Goal: Communication & Community: Participate in discussion

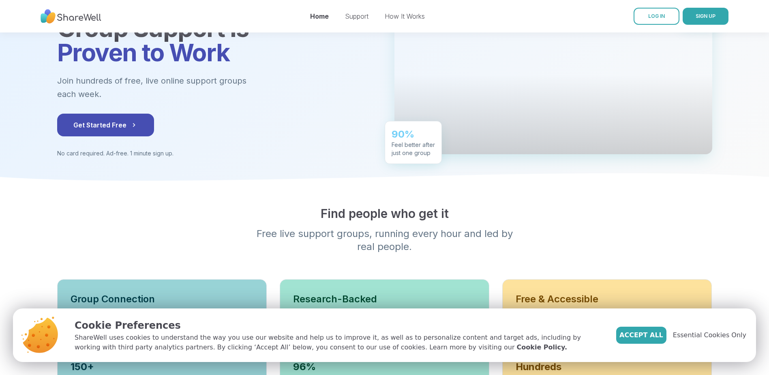
scroll to position [114, 0]
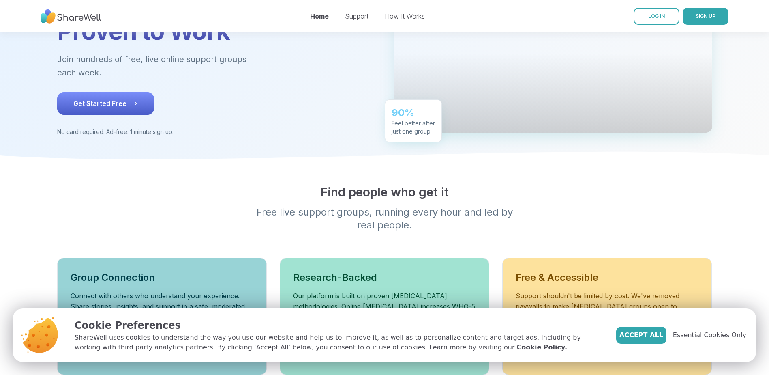
click at [91, 99] on span "Get Started Free" at bounding box center [105, 104] width 64 height 10
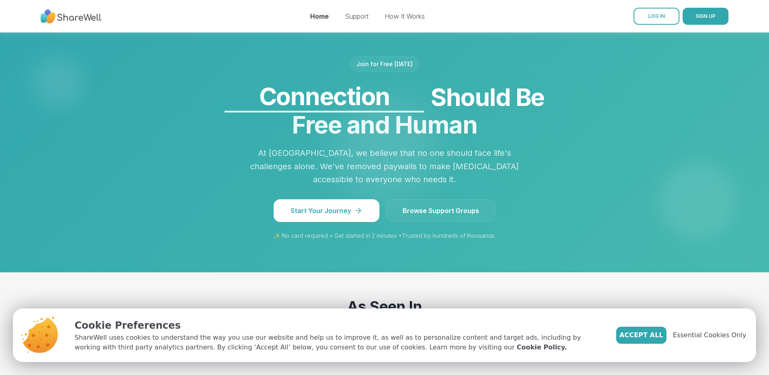
scroll to position [687, 0]
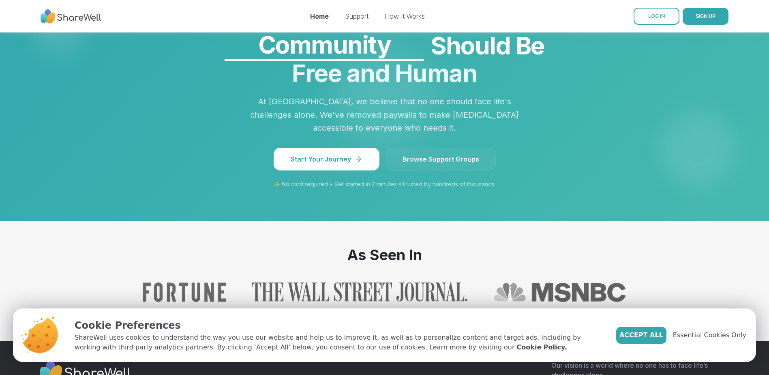
click at [407, 148] on link "Browse Support Groups" at bounding box center [441, 159] width 110 height 23
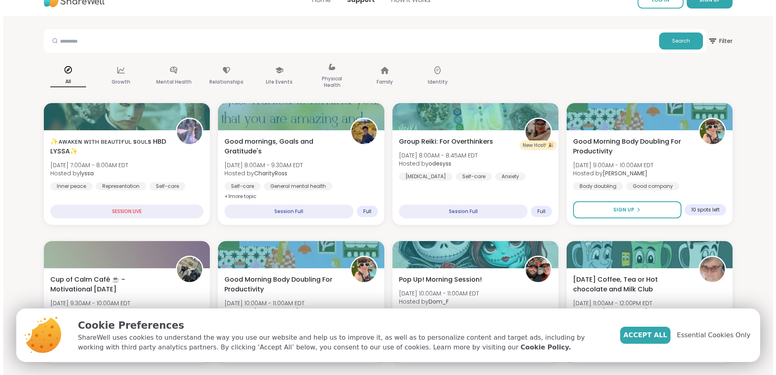
scroll to position [39, 0]
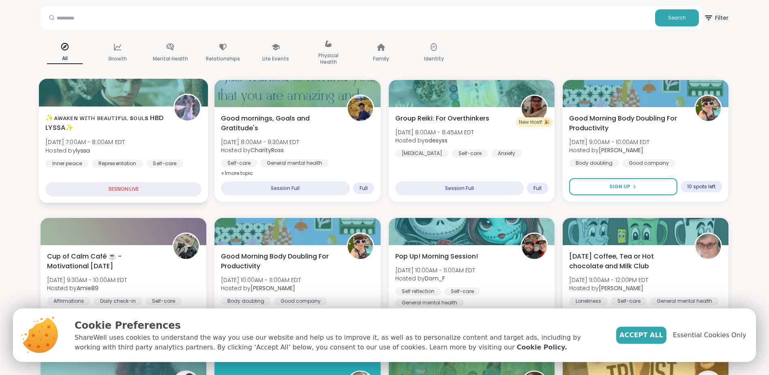
click at [148, 185] on div "SESSION LIVE" at bounding box center [123, 189] width 156 height 14
click at [118, 189] on div "SESSION LIVE" at bounding box center [123, 189] width 156 height 14
click at [150, 92] on div at bounding box center [123, 93] width 169 height 28
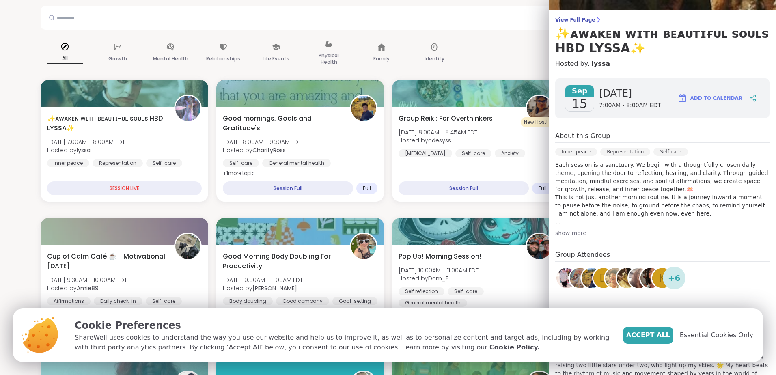
scroll to position [85, 0]
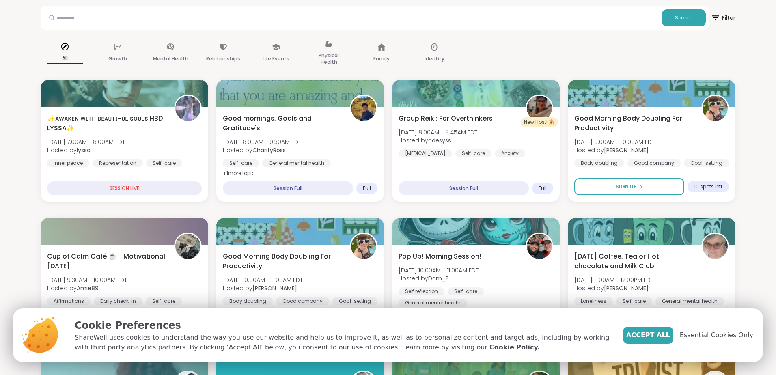
click at [694, 333] on span "Essential Cookies Only" at bounding box center [715, 335] width 73 height 10
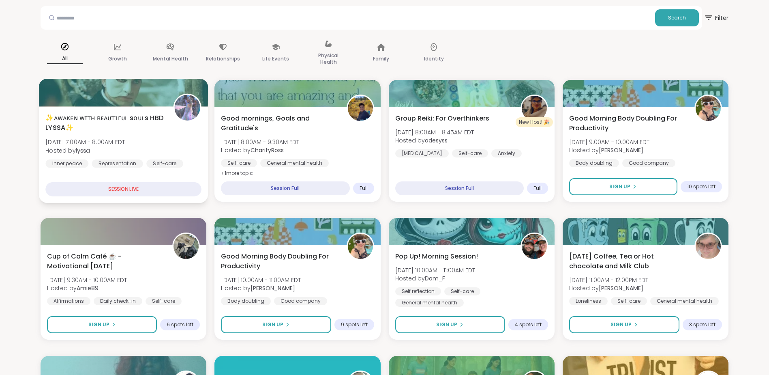
click at [114, 190] on div "SESSION LIVE" at bounding box center [123, 189] width 156 height 14
click at [130, 101] on div at bounding box center [123, 93] width 169 height 28
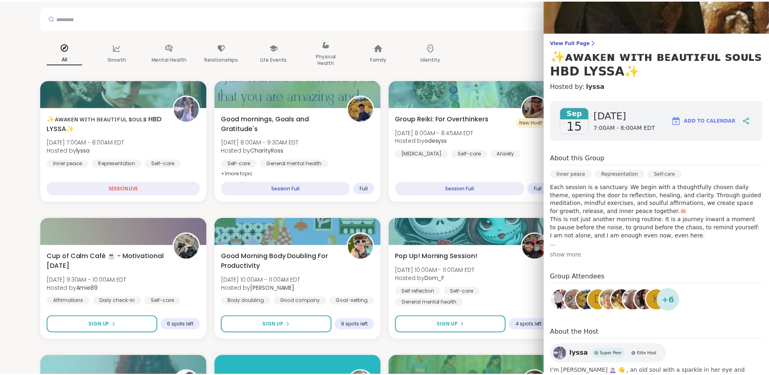
scroll to position [31, 0]
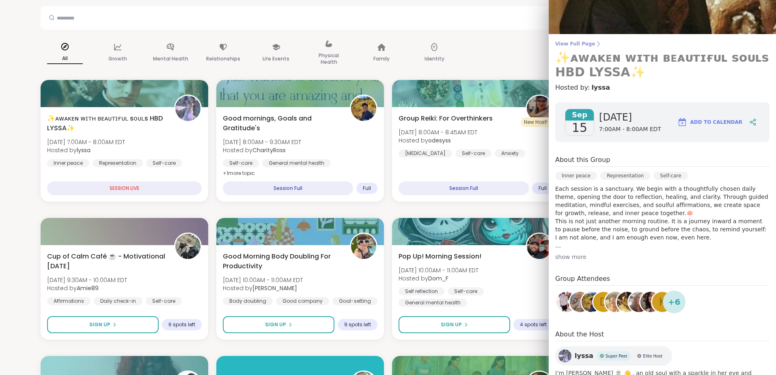
click at [571, 65] on h3 "✨ᴀᴡᴀᴋᴇɴ ᴡɪᴛʜ ʙᴇᴀᴜᴛɪғᴜʟ sᴏᴜʟs HBD LYSSA✨" at bounding box center [662, 64] width 214 height 29
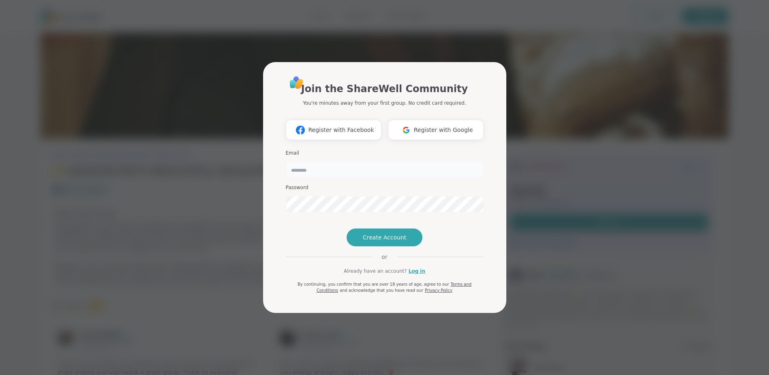
click at [301, 161] on input "email" at bounding box center [385, 169] width 198 height 16
type input "**********"
click at [389, 241] on span "Create Account" at bounding box center [385, 237] width 44 height 8
click at [372, 241] on span "Create Account" at bounding box center [385, 237] width 44 height 8
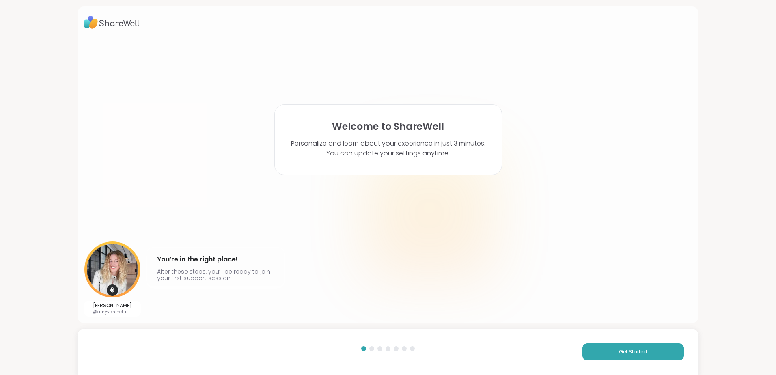
click at [604, 342] on div "Get Started" at bounding box center [387, 352] width 621 height 46
click at [604, 347] on button "Get Started" at bounding box center [632, 351] width 101 height 17
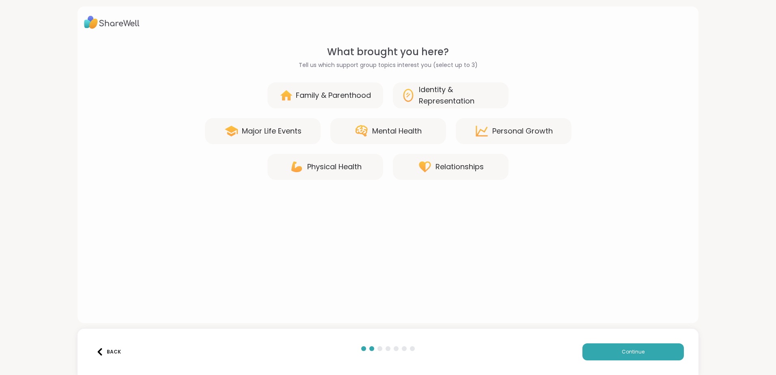
click at [488, 133] on div "Personal Growth" at bounding box center [514, 131] width 116 height 26
click at [393, 132] on div "Mental Health" at bounding box center [396, 130] width 49 height 11
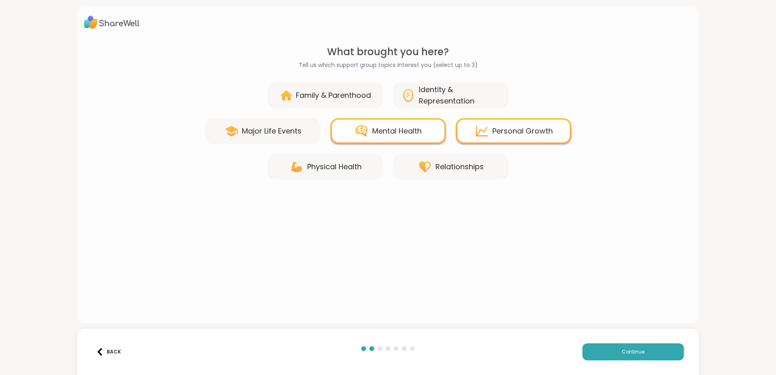
click at [410, 90] on icon at bounding box center [408, 95] width 15 height 15
click at [248, 126] on div "Major Life Events" at bounding box center [272, 130] width 60 height 11
click at [290, 130] on div "Major Life Events" at bounding box center [272, 130] width 60 height 11
click at [290, 133] on div "Major Life Events" at bounding box center [272, 130] width 60 height 11
click at [412, 97] on icon at bounding box center [408, 95] width 15 height 15
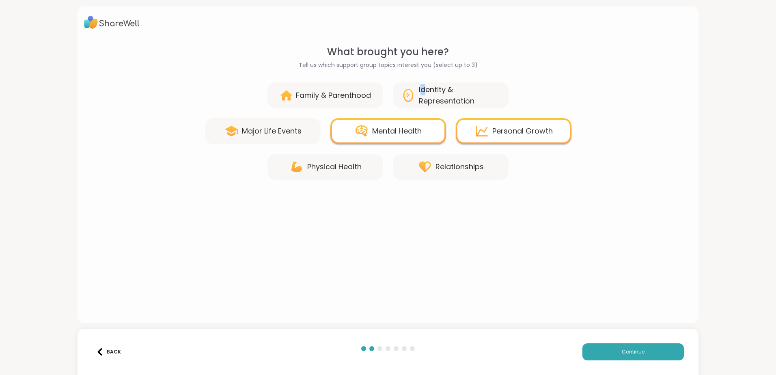
click at [421, 96] on div "Identity & Representation" at bounding box center [460, 95] width 82 height 23
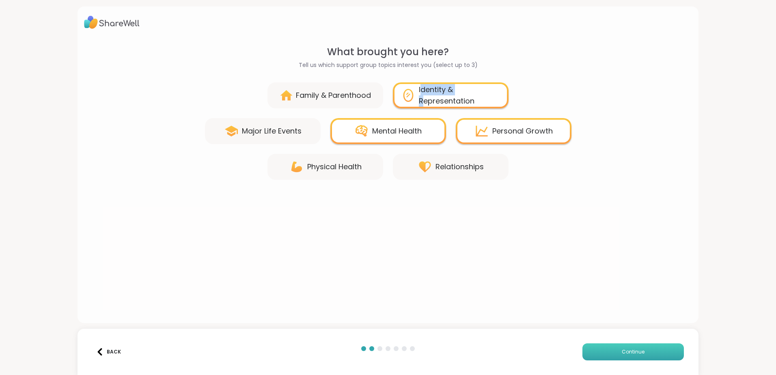
click at [621, 351] on span "Continue" at bounding box center [632, 351] width 23 height 7
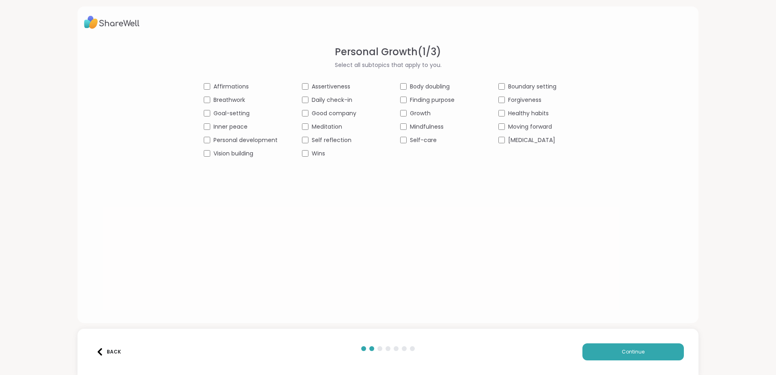
click at [204, 82] on div "Affirmations" at bounding box center [241, 86] width 74 height 9
click at [645, 347] on button "Continue" at bounding box center [632, 351] width 101 height 17
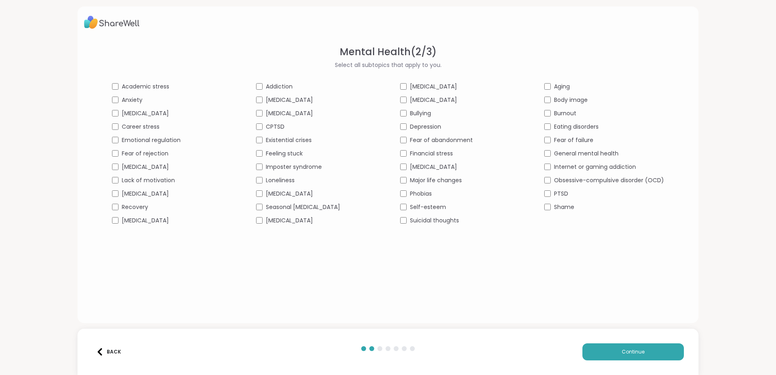
click at [117, 206] on div "Recovery" at bounding box center [172, 207] width 120 height 9
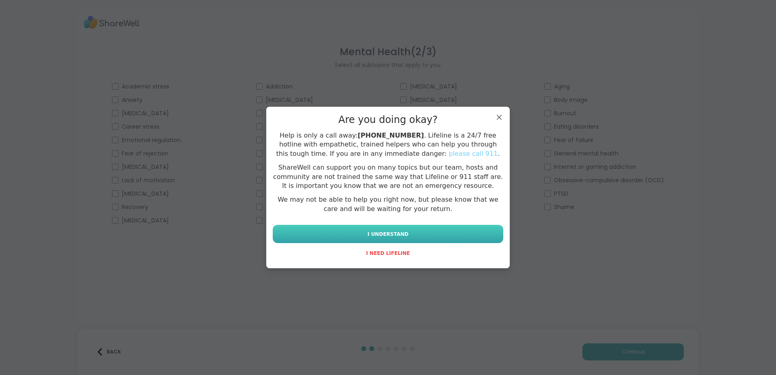
click at [387, 233] on span "I UNDERSTAND" at bounding box center [387, 233] width 41 height 7
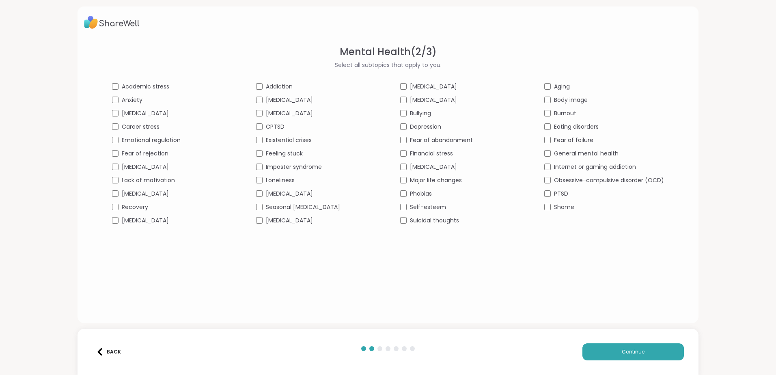
click at [400, 136] on div "Fear of abandonment" at bounding box center [460, 140] width 120 height 9
click at [400, 123] on div "Depression" at bounding box center [460, 127] width 120 height 9
click at [625, 353] on span "Continue" at bounding box center [632, 351] width 23 height 7
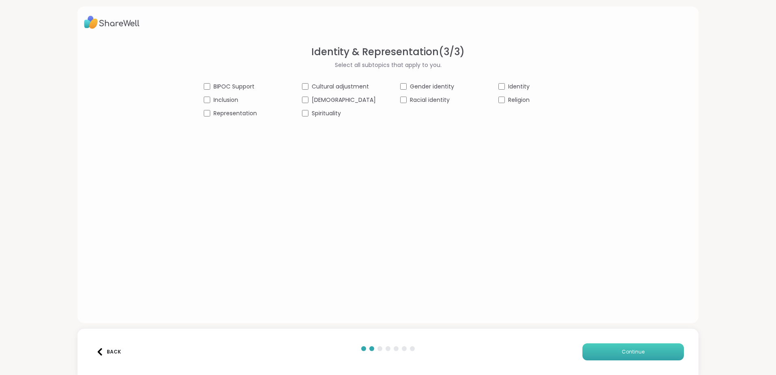
click at [630, 345] on button "Continue" at bounding box center [632, 351] width 101 height 17
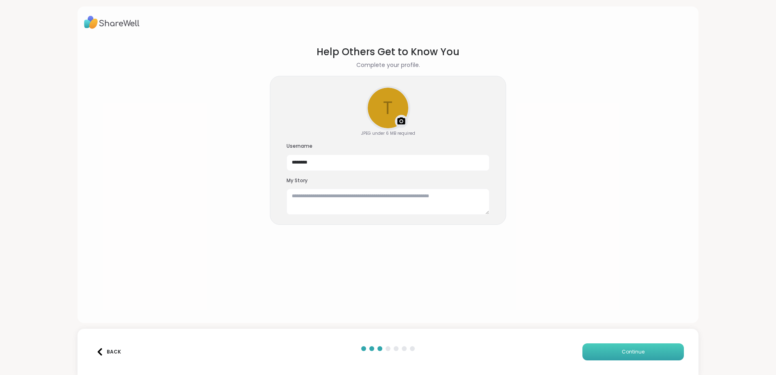
click at [621, 350] on span "Continue" at bounding box center [632, 351] width 23 height 7
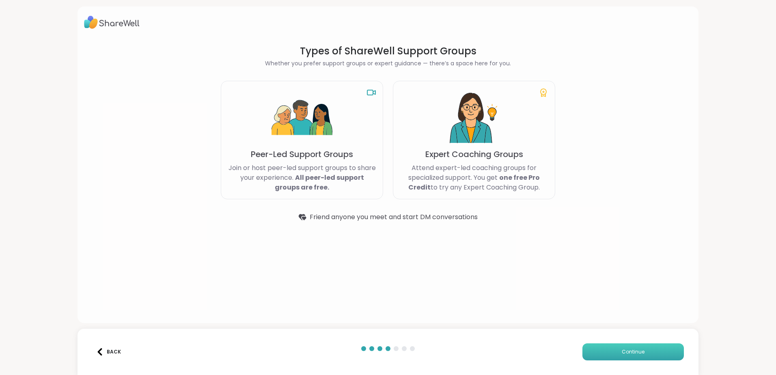
click at [607, 351] on button "Continue" at bounding box center [632, 351] width 101 height 17
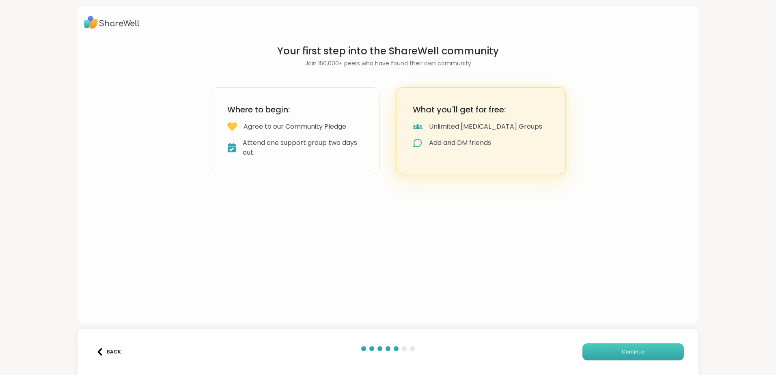
click at [604, 347] on button "Continue" at bounding box center [632, 351] width 101 height 17
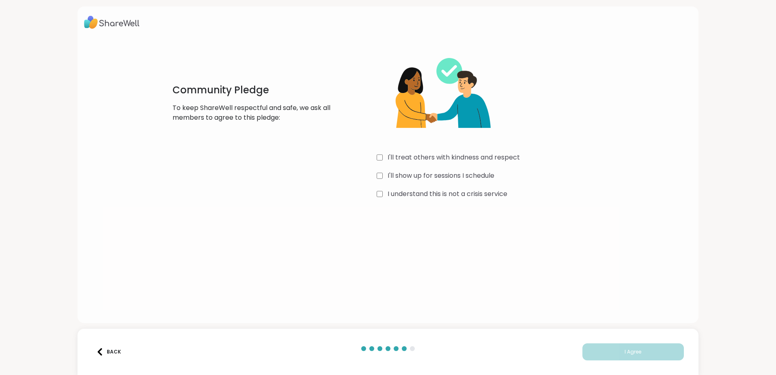
click at [373, 155] on div "Community Pledge To keep ShareWell respectful and safe, we ask all members to a…" at bounding box center [388, 123] width 464 height 156
click at [616, 351] on button "I Agree" at bounding box center [632, 351] width 101 height 17
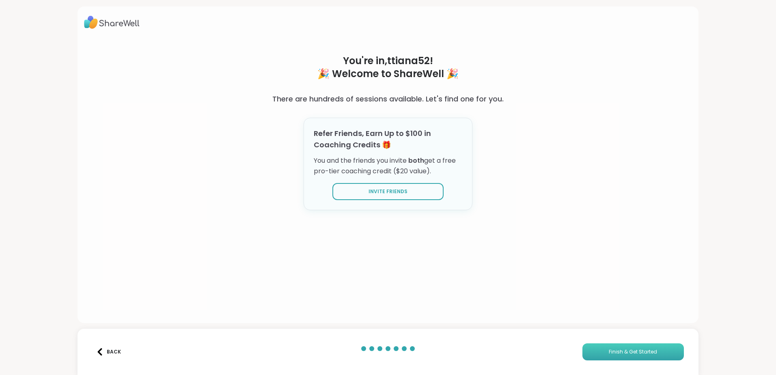
click at [602, 350] on button "Finish & Get Started" at bounding box center [632, 351] width 101 height 17
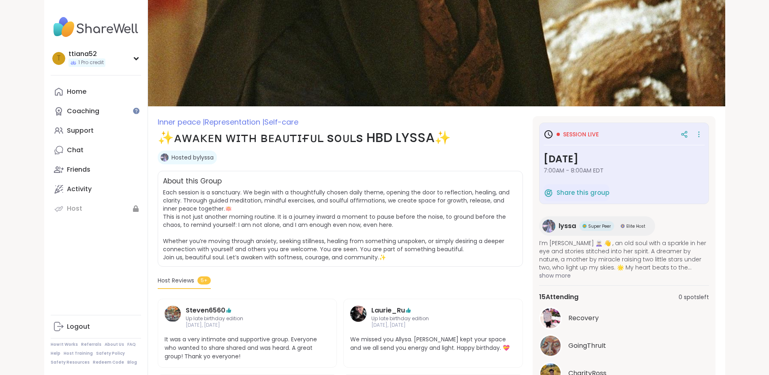
click at [585, 133] on span "Session live" at bounding box center [581, 134] width 36 height 8
click at [549, 136] on icon at bounding box center [549, 134] width 10 height 10
click at [701, 133] on icon at bounding box center [699, 134] width 8 height 11
click at [140, 56] on div "t ttiana52 1 Pro credit" at bounding box center [96, 58] width 90 height 21
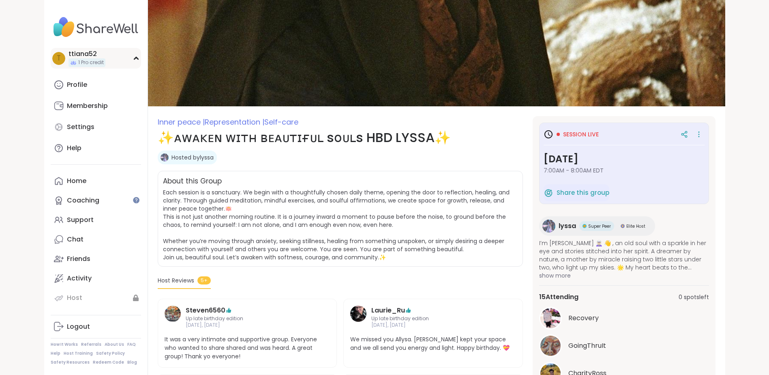
click at [140, 56] on div "t ttiana52 1 Pro credit" at bounding box center [96, 58] width 90 height 21
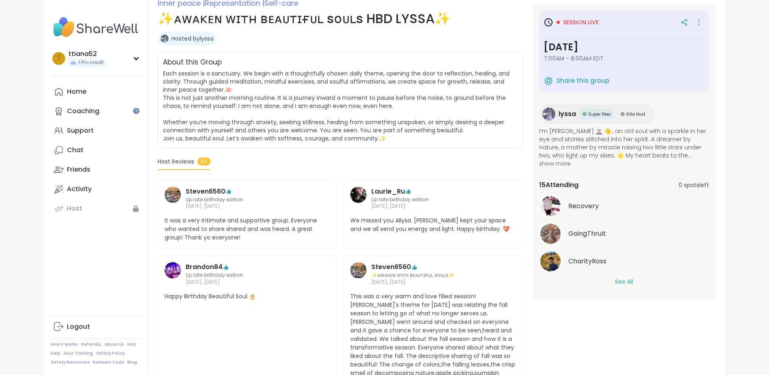
scroll to position [122, 0]
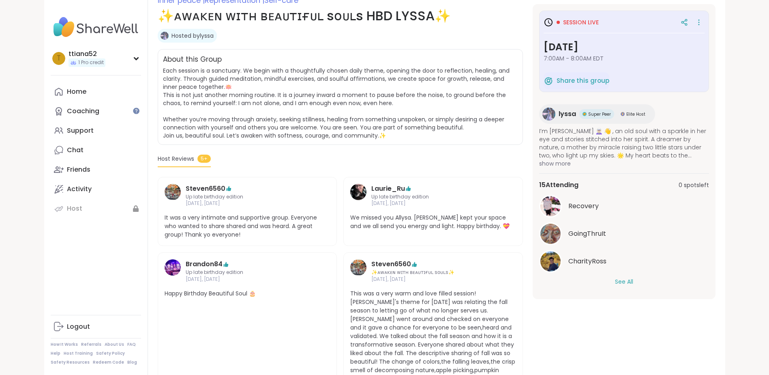
click at [625, 277] on div "Recovery GoingThruIt CharityRoss See All" at bounding box center [624, 240] width 170 height 91
click at [83, 89] on div "Home" at bounding box center [76, 91] width 19 height 9
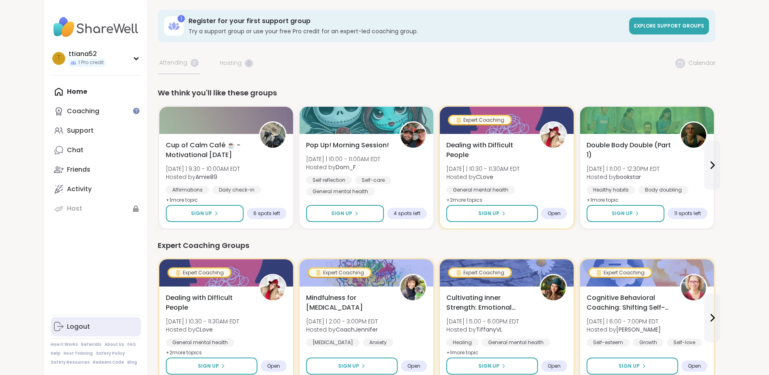
click at [75, 330] on div "Logout" at bounding box center [78, 326] width 23 height 9
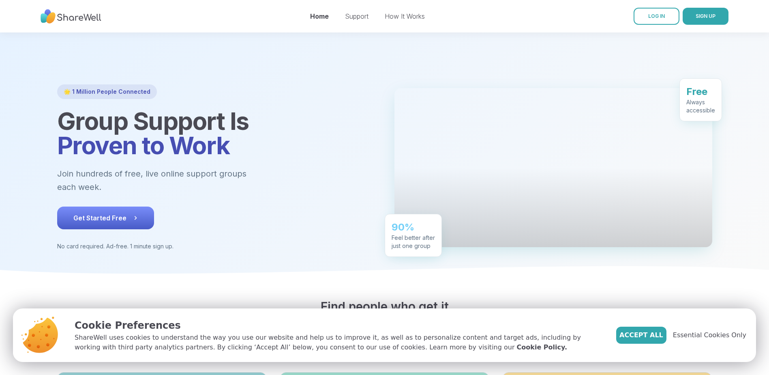
click at [117, 213] on span "Get Started Free" at bounding box center [105, 218] width 64 height 10
